Goal: Check status: Check status

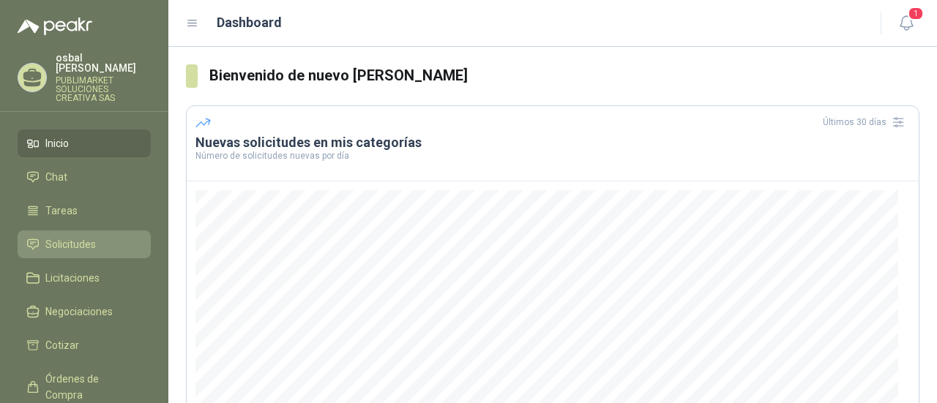
click at [102, 236] on li "Solicitudes" at bounding box center [84, 244] width 116 height 16
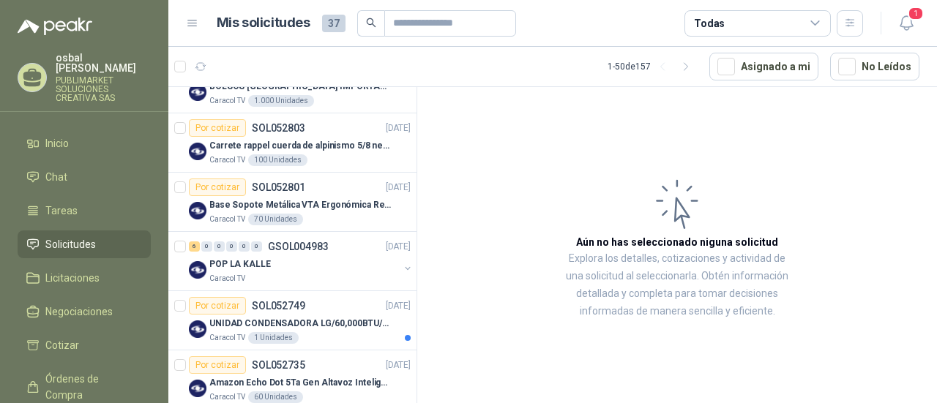
scroll to position [231, 0]
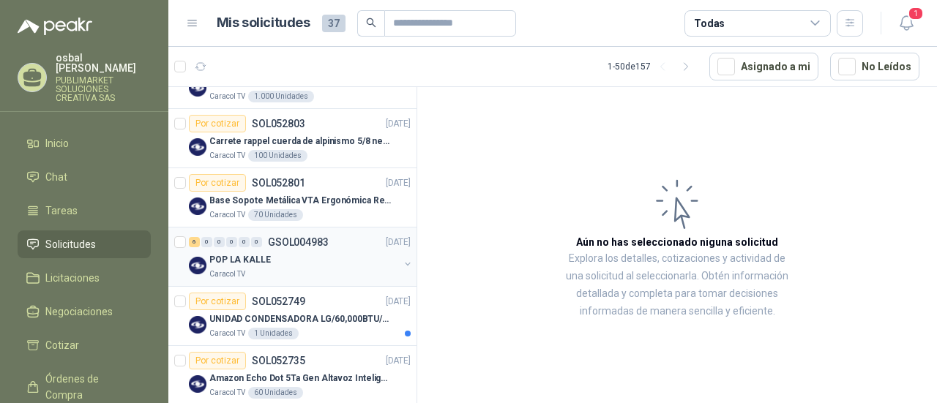
click at [276, 272] on div "Caracol TV" at bounding box center [304, 275] width 190 height 12
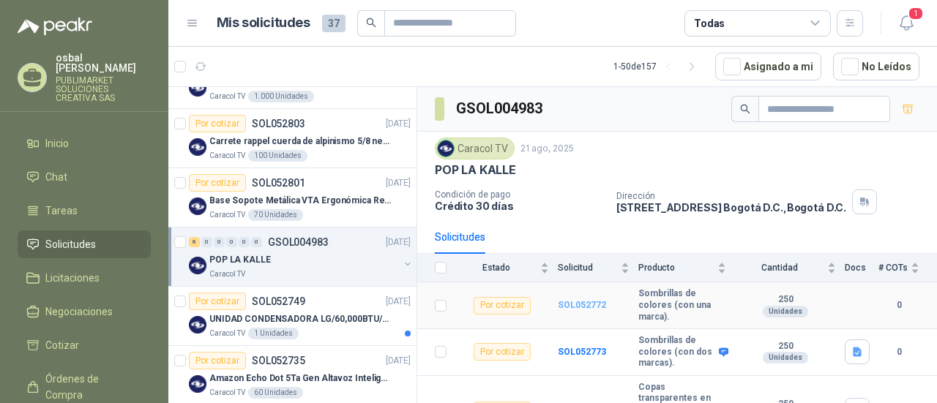
click at [575, 305] on b "SOL052772" at bounding box center [582, 305] width 48 height 10
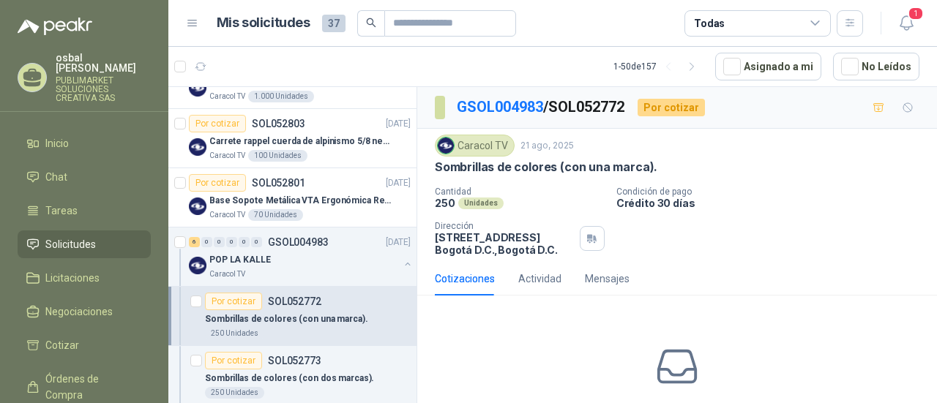
click at [819, 242] on div "Cantidad 250 Unidades Condición de pago Crédito 30 días Dirección [STREET_ADDRE…" at bounding box center [677, 222] width 485 height 70
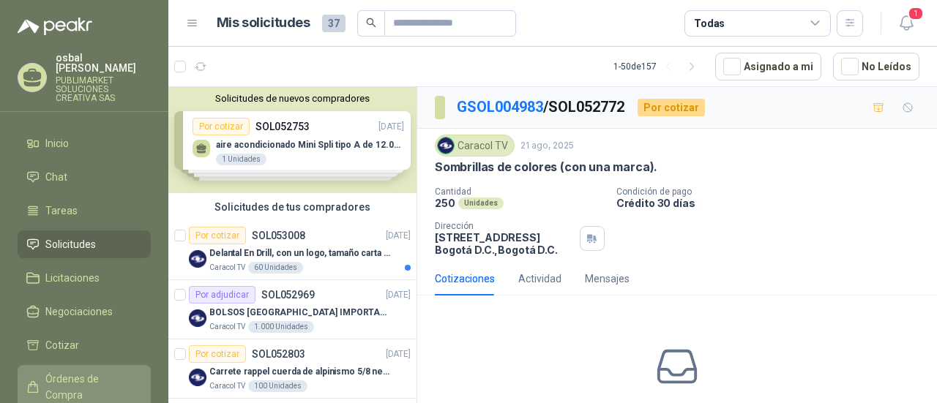
click at [95, 371] on span "Órdenes de Compra" at bounding box center [90, 387] width 91 height 32
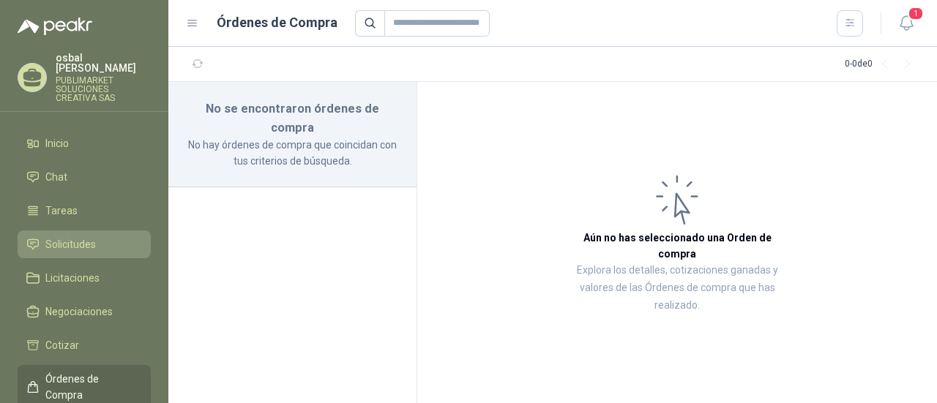
click at [89, 236] on span "Solicitudes" at bounding box center [70, 244] width 50 height 16
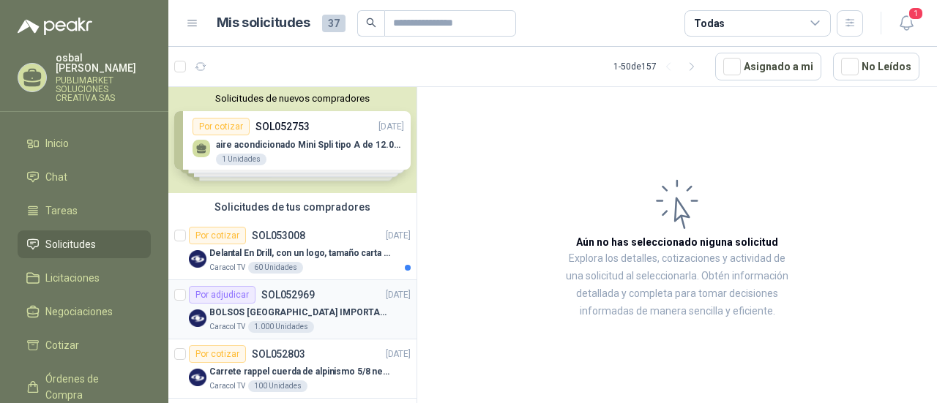
click at [343, 337] on article "Por adjudicar SOL052969 [DATE] BOLSOS [GEOGRAPHIC_DATA] IMPORTADO [GEOGRAPHIC_D…" at bounding box center [292, 309] width 248 height 59
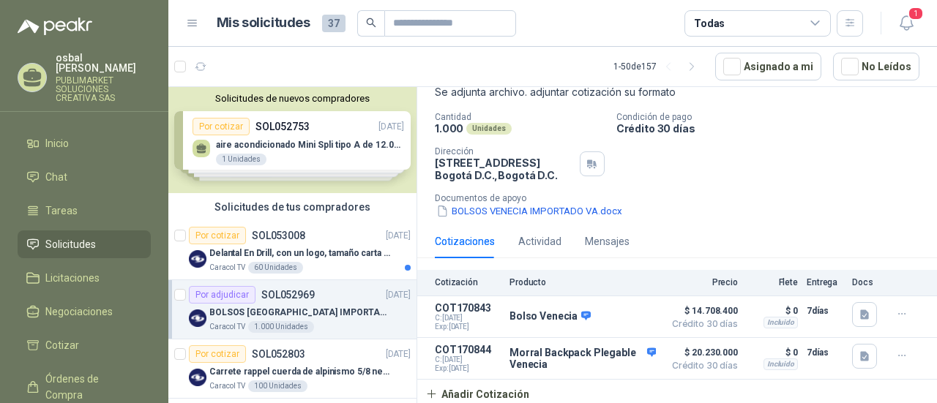
scroll to position [281, 0]
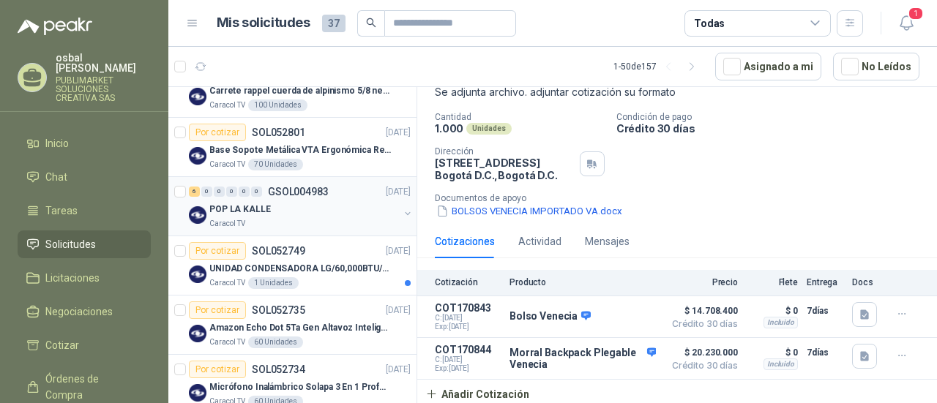
click at [293, 218] on div "Caracol TV" at bounding box center [304, 224] width 190 height 12
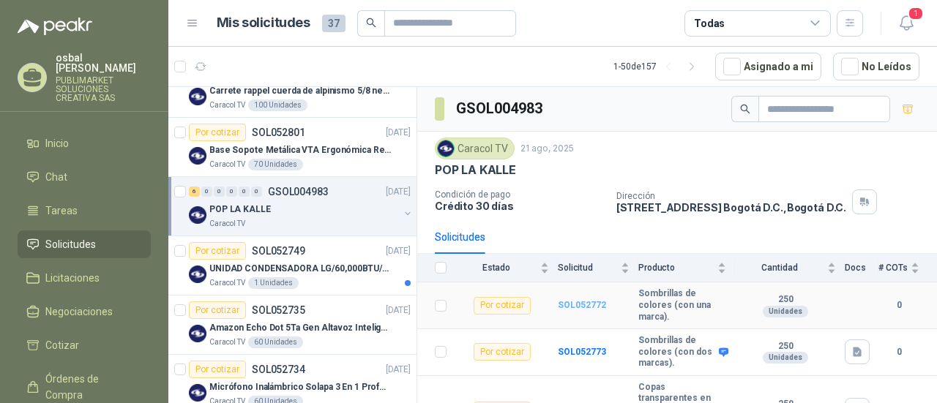
click at [566, 300] on b "SOL052772" at bounding box center [582, 305] width 48 height 10
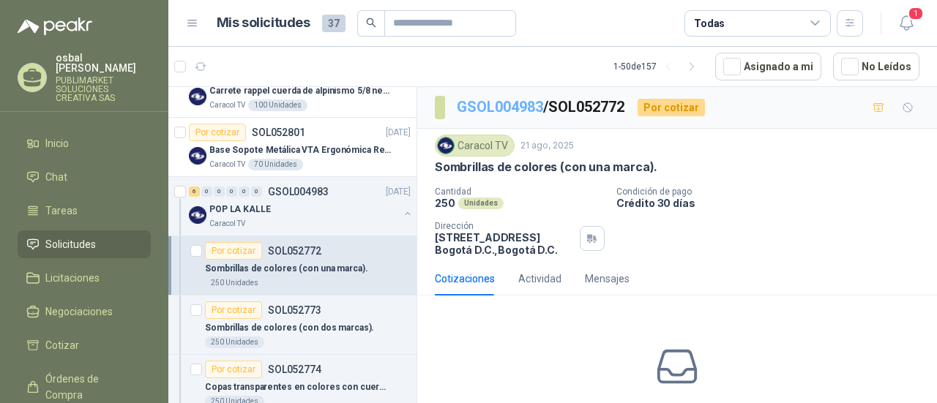
click at [512, 100] on link "GSOL004983" at bounding box center [500, 107] width 86 height 18
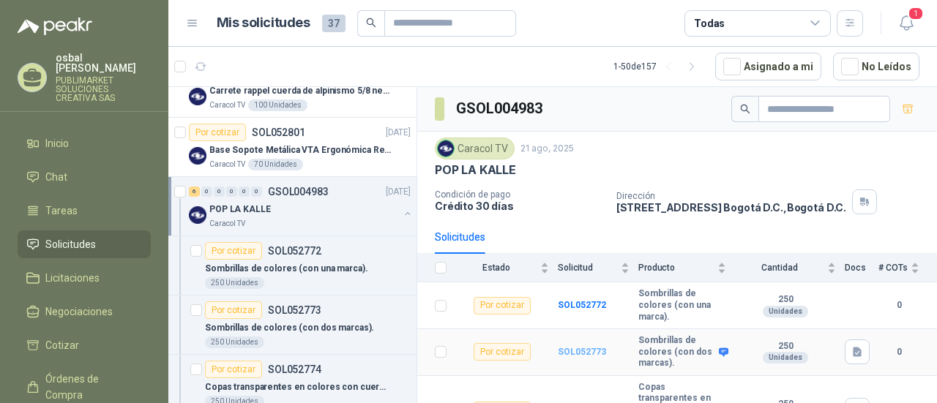
click at [599, 349] on b "SOL052773" at bounding box center [582, 352] width 48 height 10
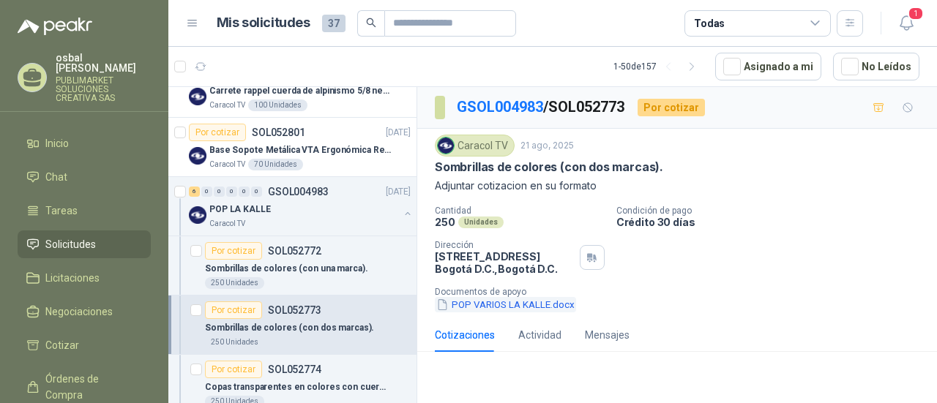
click at [493, 299] on button "POP VARIOS LA KALLE.docx" at bounding box center [505, 304] width 141 height 15
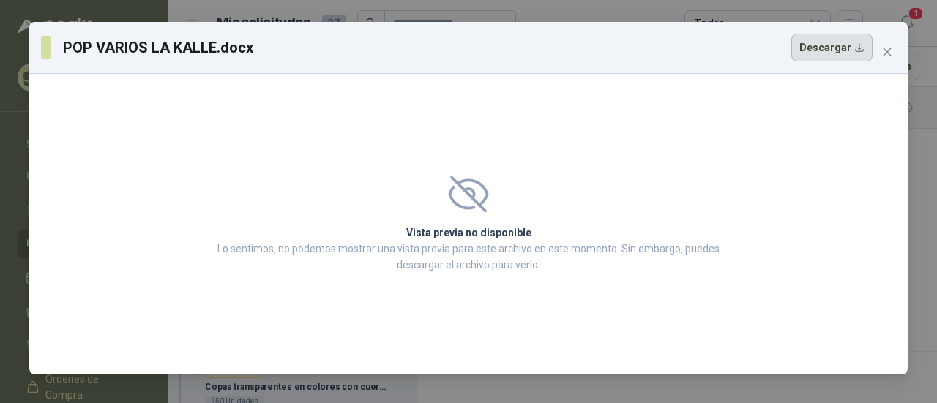
click at [834, 48] on button "Descargar" at bounding box center [831, 48] width 81 height 28
click at [891, 50] on icon "close" at bounding box center [887, 52] width 12 height 12
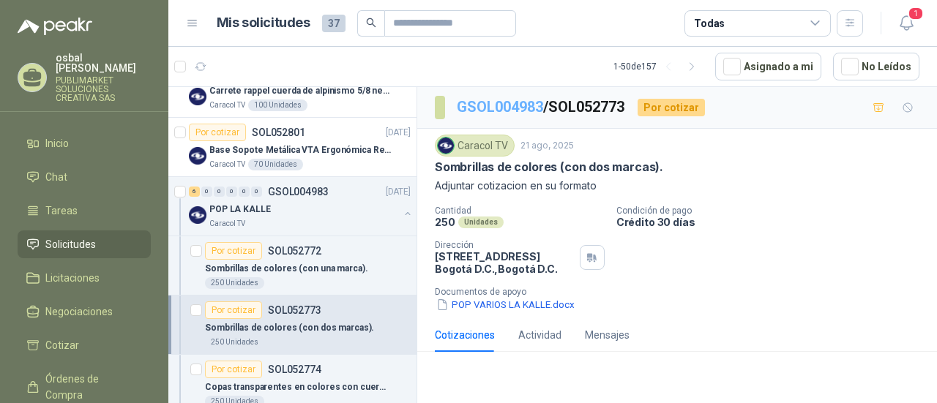
click at [514, 106] on link "GSOL004983" at bounding box center [500, 107] width 86 height 18
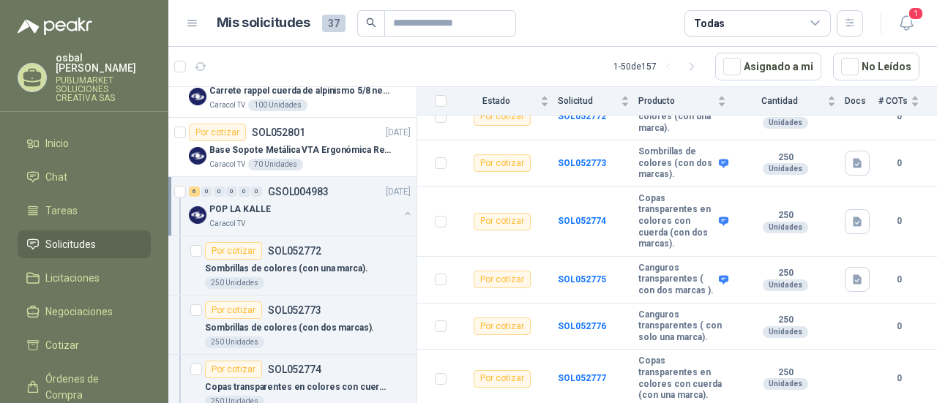
scroll to position [208, 0]
